Goal: Find specific fact: Find specific fact

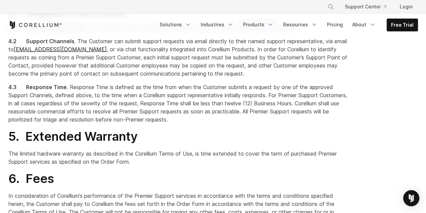
drag, startPoint x: 0, startPoint y: 0, endPoint x: 258, endPoint y: 19, distance: 258.6
click at [258, 19] on link "Products" at bounding box center [258, 25] width 39 height 12
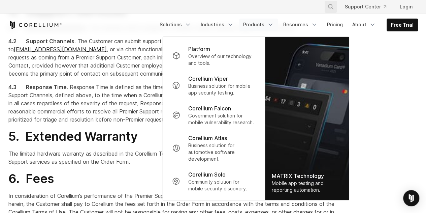
click at [332, 8] on icon "Search" at bounding box center [330, 6] width 5 height 5
click at [291, 5] on input "Search our site..." at bounding box center [296, 7] width 55 height 10
type input "**********"
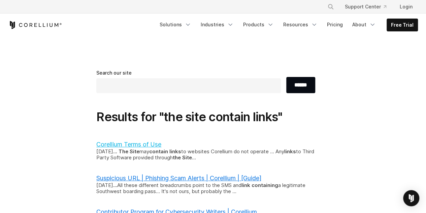
click at [142, 144] on link "Corellium Terms of Use" at bounding box center [128, 144] width 65 height 7
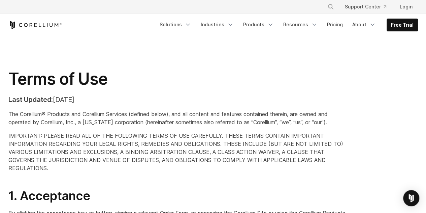
click at [370, 106] on div "Terms of Use Last Updated: July 18, 2025 The Corellium® Products and Corellium …" at bounding box center [213, 123] width 423 height 109
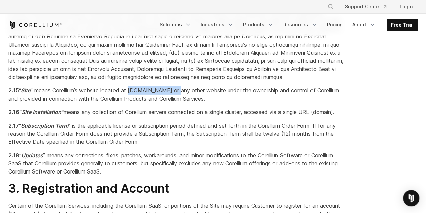
drag, startPoint x: 189, startPoint y: 108, endPoint x: 142, endPoint y: 103, distance: 48.1
click at [142, 102] on span "“ Site ” means Corellium’s website located at www.corellium.com or any other we…" at bounding box center [173, 94] width 331 height 15
copy span "www.corellium.com"
